Goal: Manage account settings

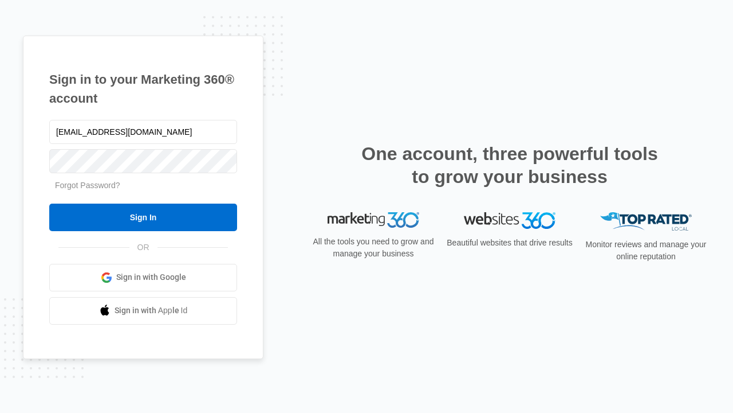
type input "[EMAIL_ADDRESS][DOMAIN_NAME]"
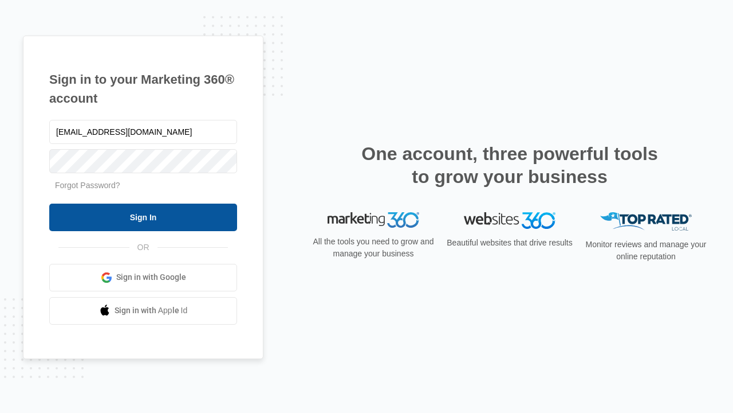
click at [143, 217] on input "Sign In" at bounding box center [143, 217] width 188 height 28
